Goal: Ask a question

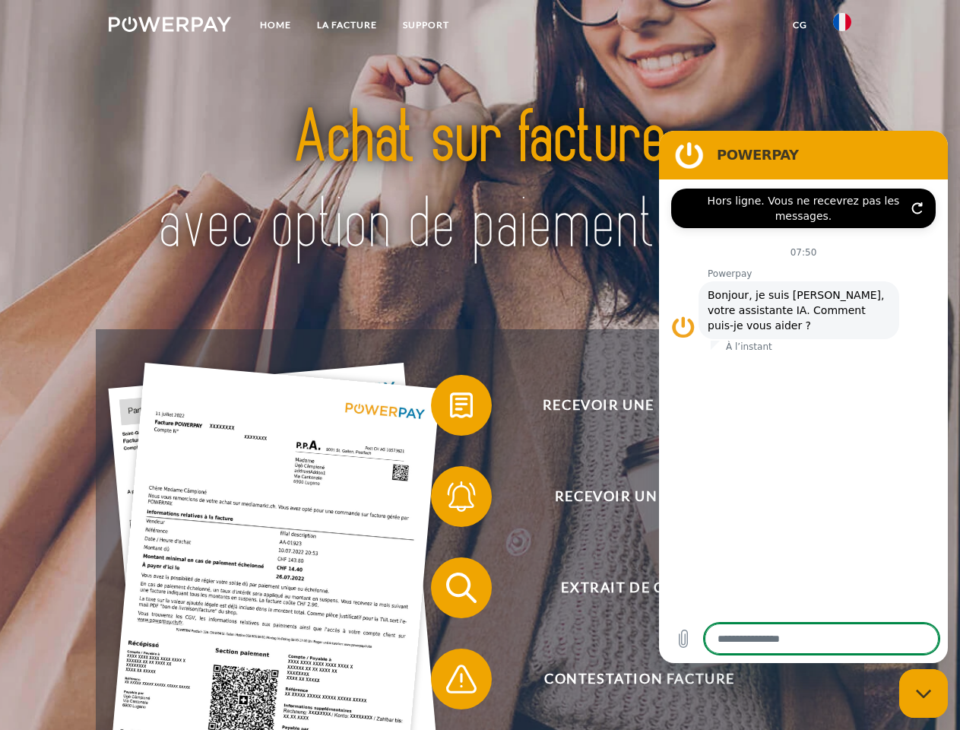
click at [170, 27] on img at bounding box center [170, 24] width 122 height 15
click at [842, 27] on img at bounding box center [842, 22] width 18 height 18
click at [800, 25] on link "CG" at bounding box center [800, 24] width 40 height 27
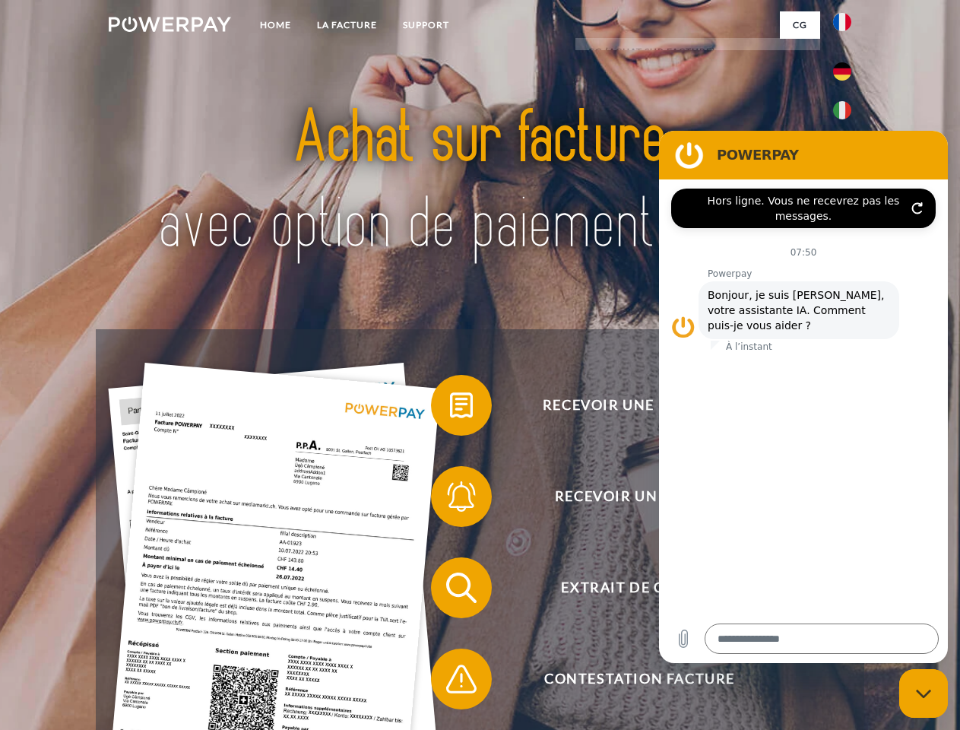
click at [450, 408] on span at bounding box center [439, 405] width 76 height 76
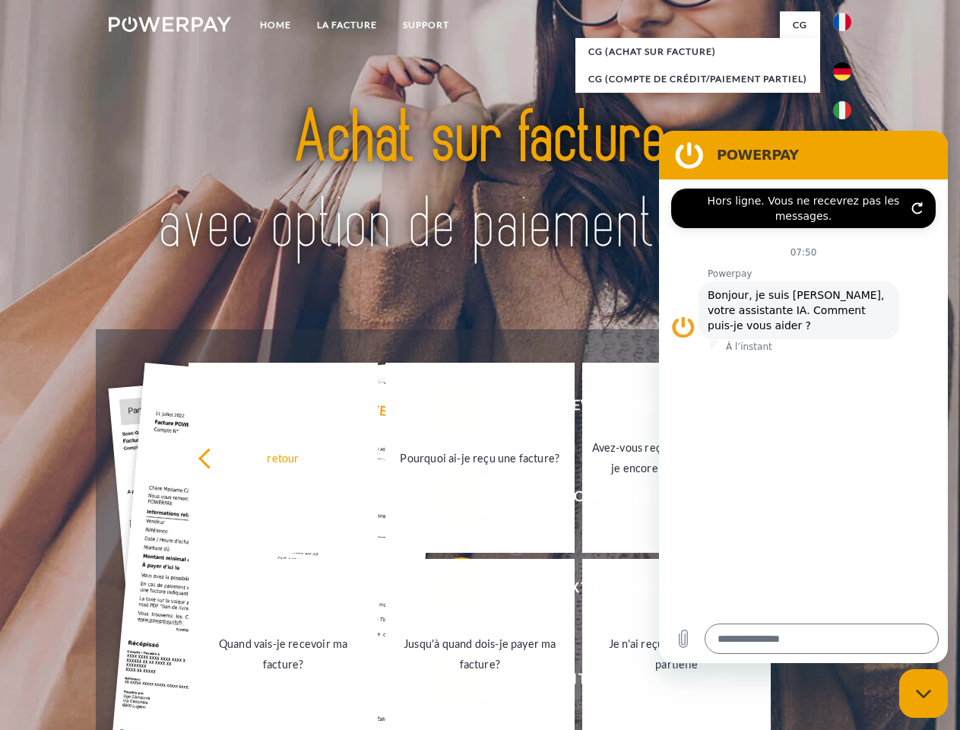
click at [450, 499] on div "retour Pourquoi ai-je reçu une facture? Avez-vous reçu mes paiements, ai-je enc…" at bounding box center [480, 556] width 614 height 392
click at [450, 591] on link "Jusqu'à quand dois-je payer ma facture?" at bounding box center [479, 654] width 189 height 190
click at [450, 682] on span at bounding box center [439, 679] width 76 height 76
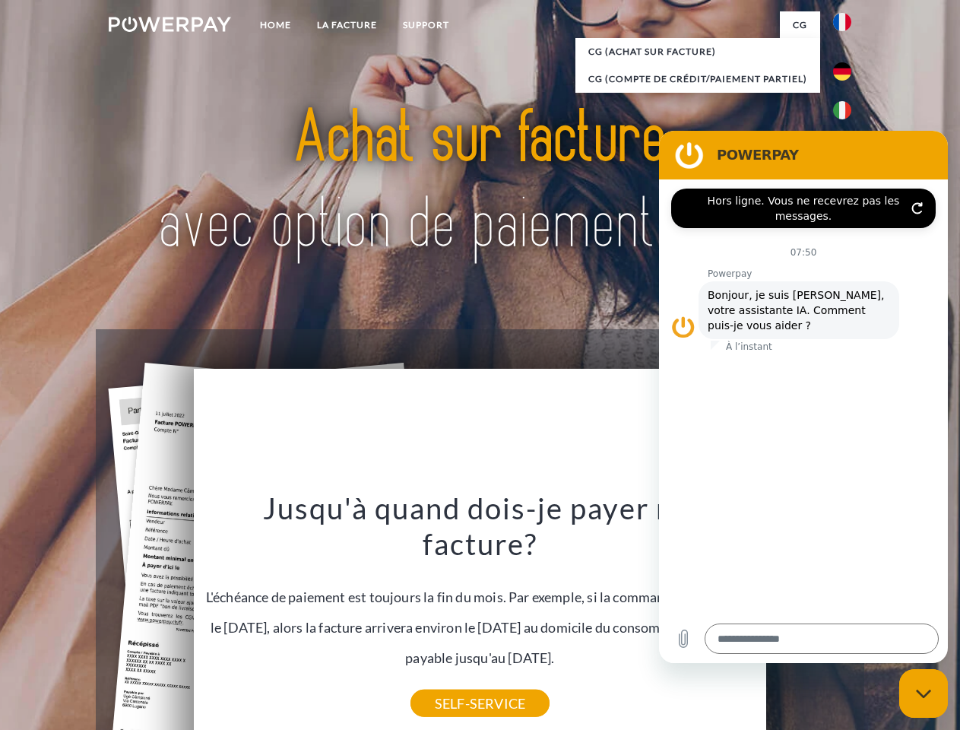
click at [924, 693] on icon "Fermer la fenêtre de messagerie" at bounding box center [924, 694] width 16 height 10
type textarea "*"
